Goal: Task Accomplishment & Management: Manage account settings

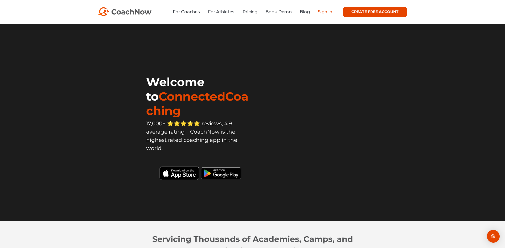
click at [323, 12] on link "Sign In" at bounding box center [325, 11] width 14 height 5
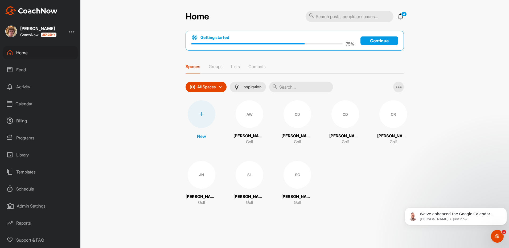
click at [72, 31] on div at bounding box center [72, 31] width 6 height 6
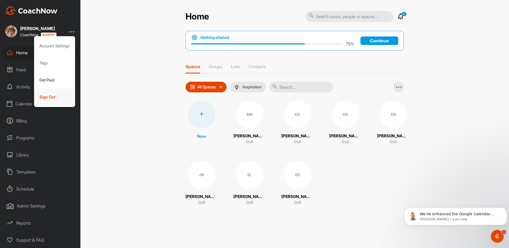
click at [56, 98] on div "Sign Out" at bounding box center [54, 97] width 41 height 17
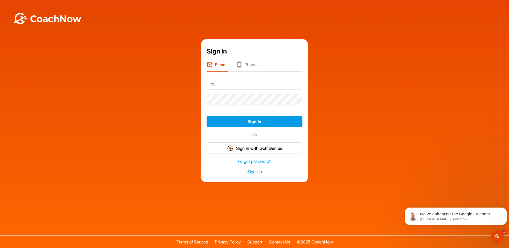
type input "c"
type input "[PERSON_NAME][EMAIL_ADDRESS][DOMAIN_NAME]"
click at [200, 100] on div "Sign in E-mail Phone [PERSON_NAME][EMAIL_ADDRESS][DOMAIN_NAME] Sign In OR Sign …" at bounding box center [255, 110] width 504 height 143
click at [257, 161] on link "Forgot password?" at bounding box center [255, 161] width 96 height 6
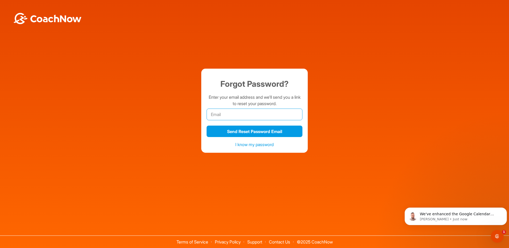
click at [245, 114] on input "email" at bounding box center [255, 115] width 96 height 12
type input "[PERSON_NAME][EMAIL_ADDRESS][DOMAIN_NAME]"
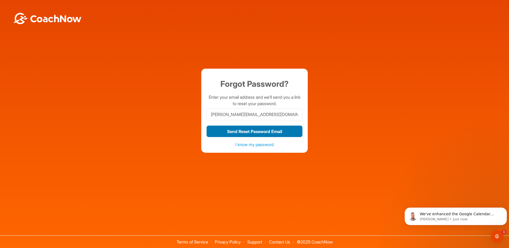
click at [254, 130] on button "Send Reset Password Email" at bounding box center [255, 131] width 96 height 11
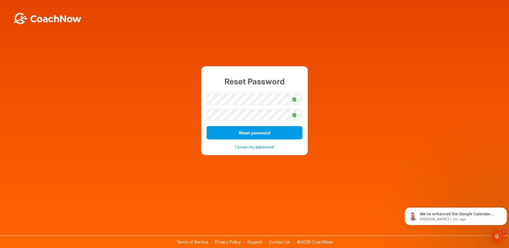
click at [335, 92] on div "Reset Password Reset password I know my password" at bounding box center [255, 110] width 504 height 89
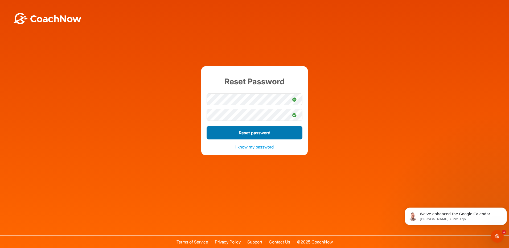
click at [273, 135] on button "Reset password" at bounding box center [255, 132] width 96 height 13
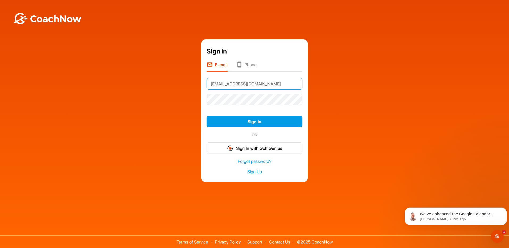
drag, startPoint x: 275, startPoint y: 85, endPoint x: 204, endPoint y: 88, distance: 70.4
click at [204, 88] on div "Sign in E-mail Phone [EMAIL_ADDRESS][DOMAIN_NAME] Sign In OR Sign In with Golf …" at bounding box center [254, 110] width 106 height 143
type input "[PERSON_NAME][EMAIL_ADDRESS][DOMAIN_NAME]"
click at [198, 101] on div "Sign in E-mail Phone [PERSON_NAME][EMAIL_ADDRESS][DOMAIN_NAME] Sign In OR Sign …" at bounding box center [255, 110] width 504 height 143
click at [207, 116] on button "Sign In" at bounding box center [255, 121] width 96 height 11
